Goal: Obtain resource: Obtain resource

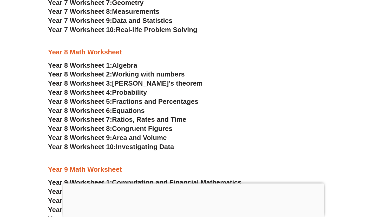
scroll to position [1573, 0]
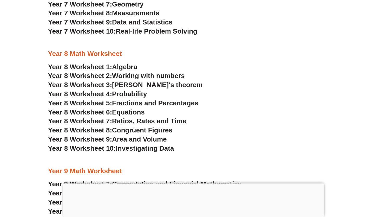
click at [126, 64] on span "Algebra" at bounding box center [124, 67] width 25 height 8
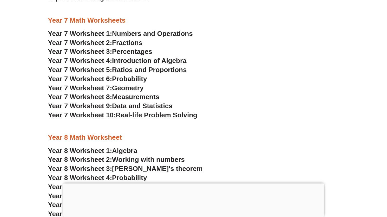
scroll to position [1490, 0]
click at [135, 89] on span "Geometry" at bounding box center [127, 88] width 31 height 8
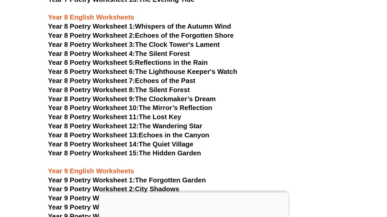
scroll to position [3449, 0]
